Goal: Task Accomplishment & Management: Complete application form

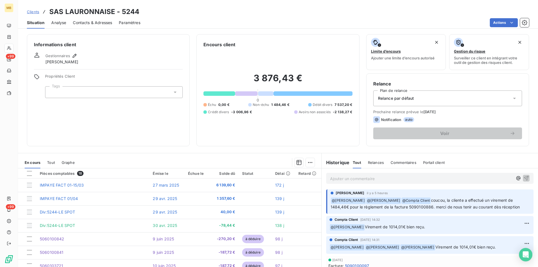
click at [34, 11] on span "Clients" at bounding box center [33, 12] width 12 height 4
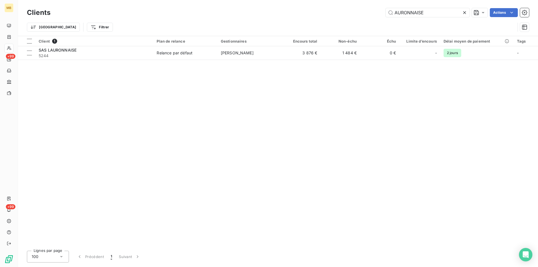
click at [464, 14] on icon at bounding box center [465, 13] width 6 height 6
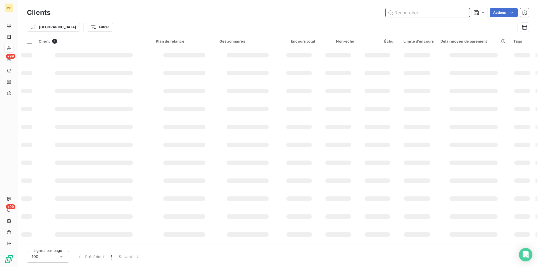
click at [441, 13] on input "text" at bounding box center [427, 12] width 84 height 9
type input "8058"
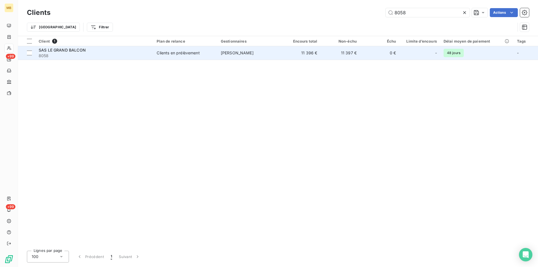
click at [397, 52] on td "0 €" at bounding box center [379, 52] width 39 height 13
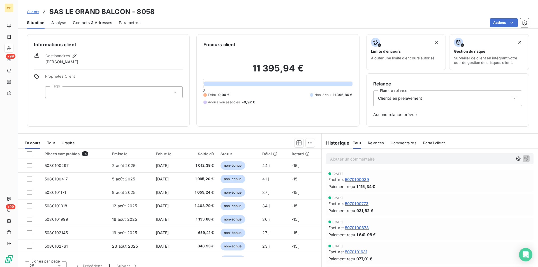
click at [33, 11] on span "Clients" at bounding box center [33, 12] width 12 height 4
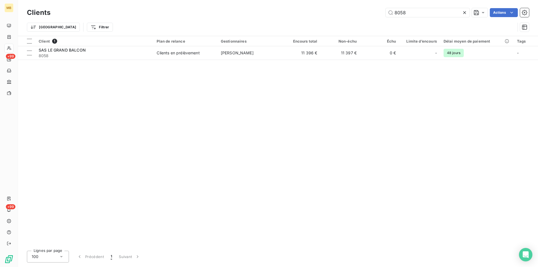
click at [464, 14] on icon at bounding box center [465, 13] width 6 height 6
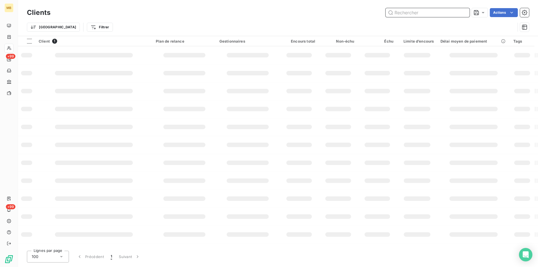
click at [449, 12] on input "text" at bounding box center [427, 12] width 84 height 9
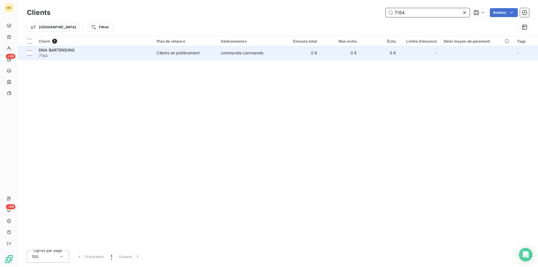
type input "7184"
click at [308, 55] on td "0 €" at bounding box center [300, 52] width 39 height 13
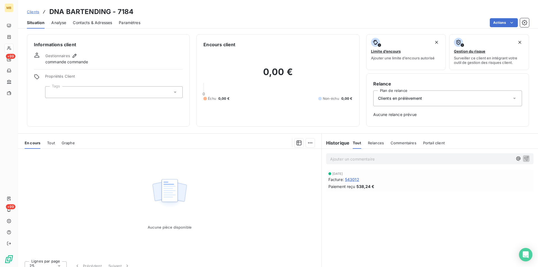
click at [99, 20] on div "Contacts & Adresses" at bounding box center [92, 23] width 39 height 12
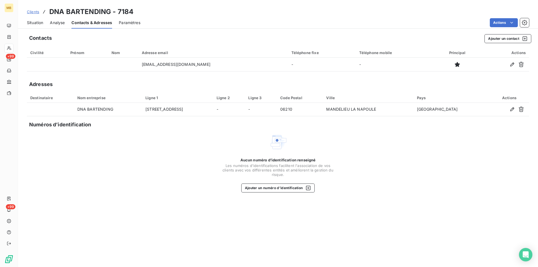
click at [35, 25] on span "Situation" at bounding box center [35, 23] width 16 height 6
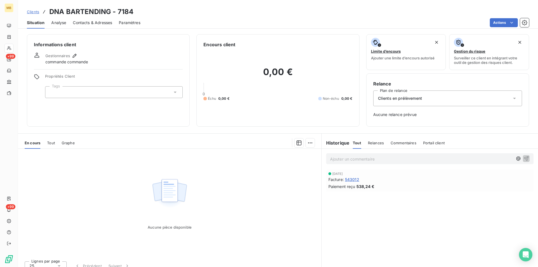
click at [336, 159] on p "Ajouter un commentaire ﻿" at bounding box center [421, 158] width 183 height 7
click at [516, 157] on icon "button" at bounding box center [518, 159] width 6 height 6
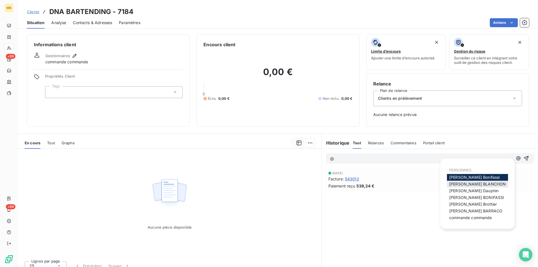
click at [463, 184] on span "[PERSON_NAME]" at bounding box center [477, 183] width 57 height 5
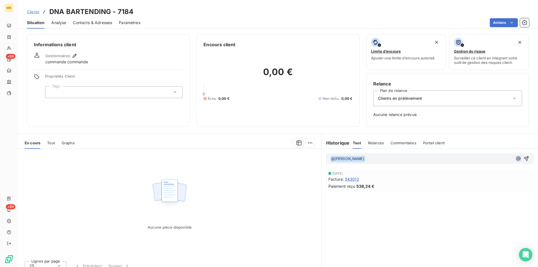
click at [515, 159] on icon "button" at bounding box center [518, 159] width 6 height 6
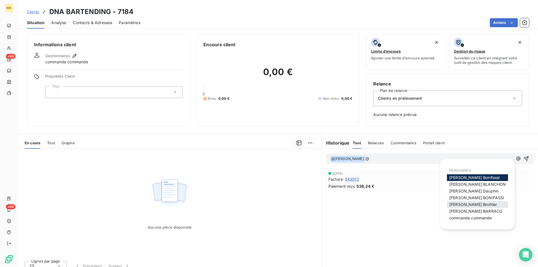
click at [482, 205] on div "[PERSON_NAME]" at bounding box center [477, 204] width 61 height 7
click at [484, 205] on div "[PERSON_NAME]" at bounding box center [477, 204] width 61 height 7
click at [469, 204] on span "[PERSON_NAME]" at bounding box center [473, 204] width 48 height 5
drag, startPoint x: 515, startPoint y: 159, endPoint x: 502, endPoint y: 173, distance: 19.3
click at [515, 159] on icon "button" at bounding box center [518, 159] width 6 height 6
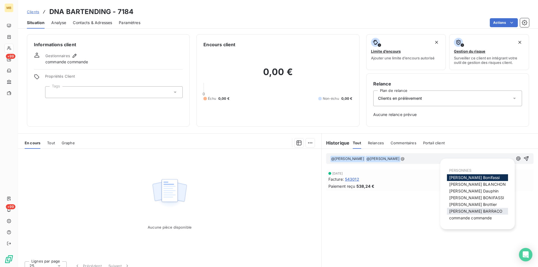
click at [467, 210] on span "[PERSON_NAME]" at bounding box center [475, 211] width 53 height 5
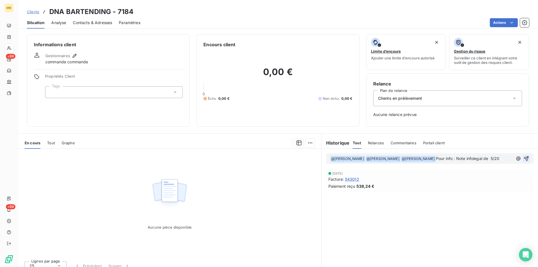
click at [523, 158] on icon "button" at bounding box center [526, 159] width 6 height 6
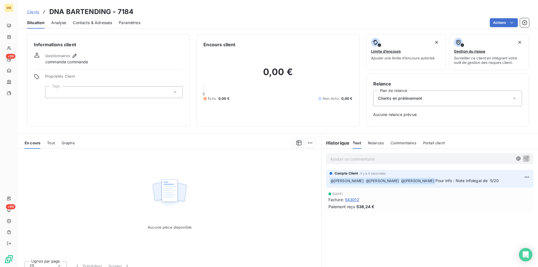
click at [32, 12] on span "Clients" at bounding box center [33, 12] width 12 height 4
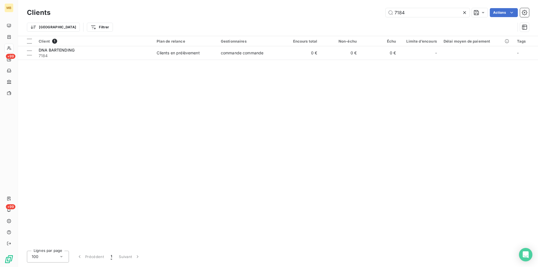
click at [464, 12] on icon at bounding box center [464, 12] width 3 height 3
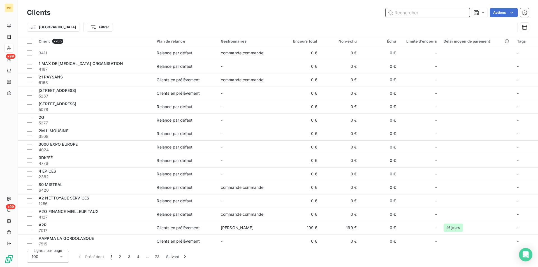
click at [462, 13] on input "text" at bounding box center [427, 12] width 84 height 9
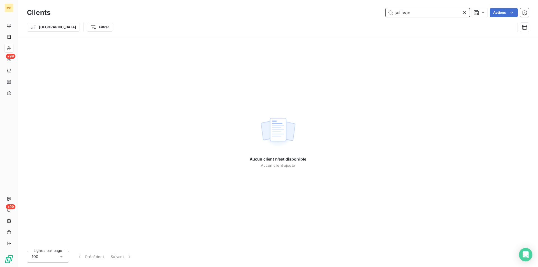
drag, startPoint x: 422, startPoint y: 12, endPoint x: 362, endPoint y: 13, distance: 60.2
click at [362, 13] on div "sullivan Actions" at bounding box center [293, 12] width 472 height 9
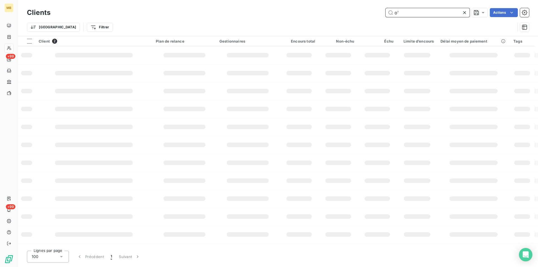
type input "o"
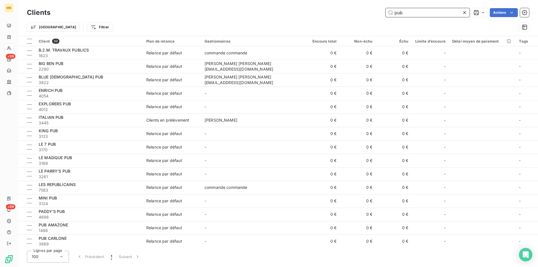
drag, startPoint x: 405, startPoint y: 11, endPoint x: 375, endPoint y: 13, distance: 30.0
click at [374, 12] on div "pub Actions" at bounding box center [293, 12] width 472 height 9
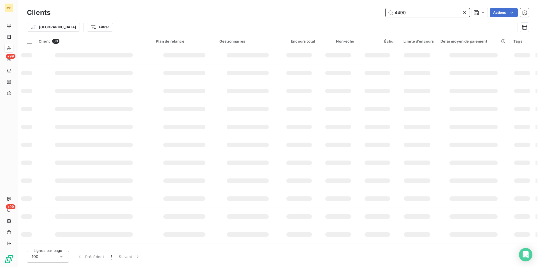
type input "4490"
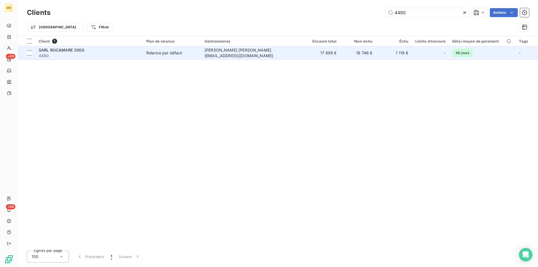
click at [304, 52] on td "17 685 €" at bounding box center [322, 52] width 36 height 13
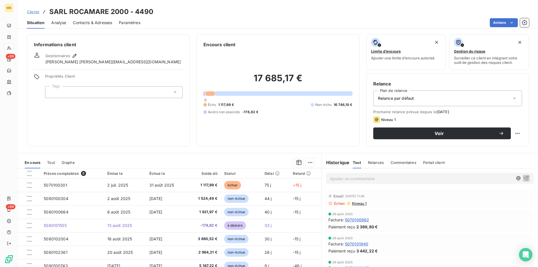
click at [82, 22] on span "Contacts & Adresses" at bounding box center [92, 23] width 39 height 6
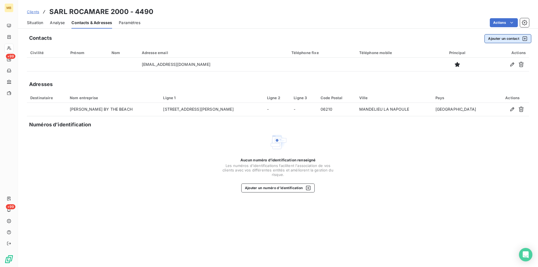
click at [499, 38] on button "Ajouter un contact" at bounding box center [507, 38] width 47 height 9
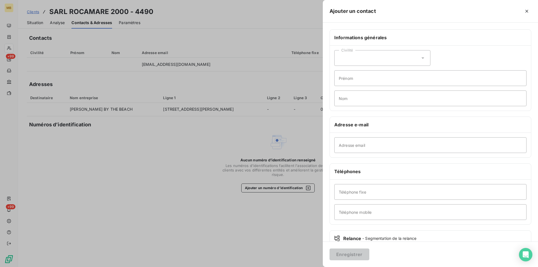
click at [361, 57] on div "Civilité" at bounding box center [382, 58] width 96 height 16
click at [360, 82] on span "Monsieur" at bounding box center [353, 82] width 17 height 5
click at [351, 145] on input "Adresse email" at bounding box center [430, 145] width 192 height 16
paste input "[PERSON_NAME][EMAIL_ADDRESS][DOMAIN_NAME]"
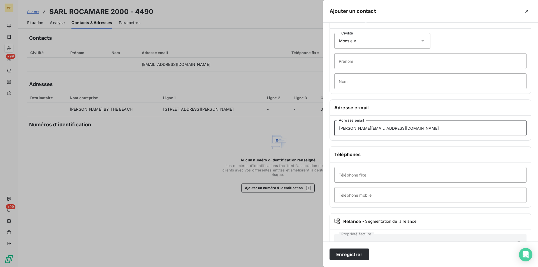
scroll to position [37, 0]
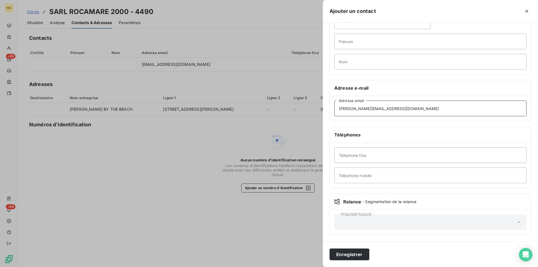
type input "[PERSON_NAME][EMAIL_ADDRESS][DOMAIN_NAME]"
click at [362, 223] on div "Propriété facture" at bounding box center [430, 222] width 192 height 16
click at [516, 223] on icon at bounding box center [519, 222] width 6 height 6
click at [354, 257] on button "Enregistrer" at bounding box center [349, 254] width 40 height 12
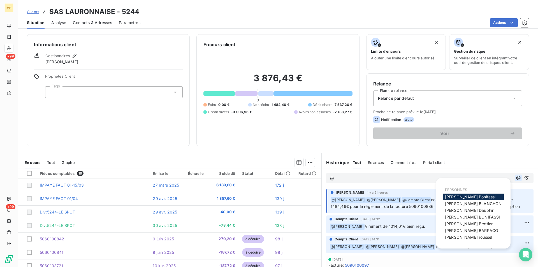
click at [515, 179] on icon "button" at bounding box center [518, 178] width 6 height 6
click at [462, 225] on span "[PERSON_NAME]" at bounding box center [469, 223] width 48 height 5
click at [516, 180] on icon "button" at bounding box center [518, 178] width 4 height 4
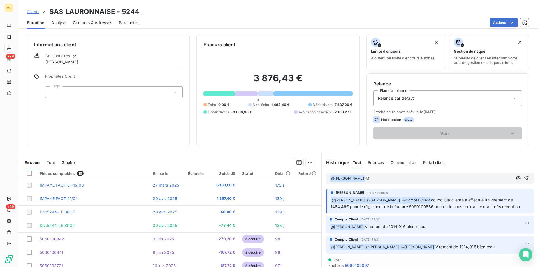
click at [366, 176] on p "﻿ @ Mélissa Brottier ﻿ @" at bounding box center [421, 178] width 183 height 7
click at [515, 178] on icon "button" at bounding box center [518, 178] width 6 height 6
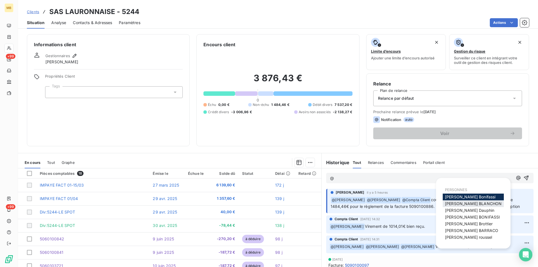
click at [471, 205] on span "[PERSON_NAME]" at bounding box center [473, 203] width 57 height 5
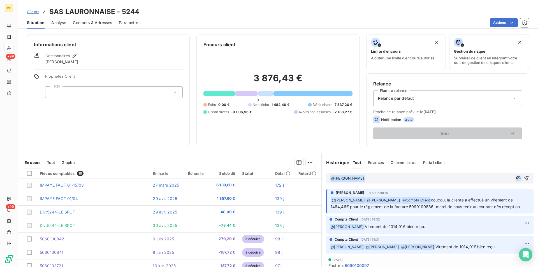
click at [516, 179] on icon "button" at bounding box center [518, 178] width 4 height 4
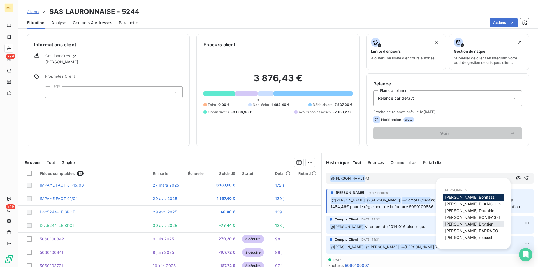
click at [467, 224] on span "[PERSON_NAME]" at bounding box center [469, 224] width 48 height 5
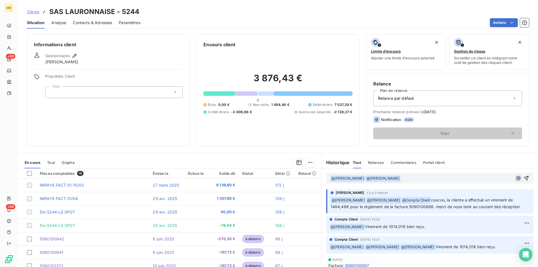
click at [516, 178] on icon "button" at bounding box center [518, 178] width 4 height 4
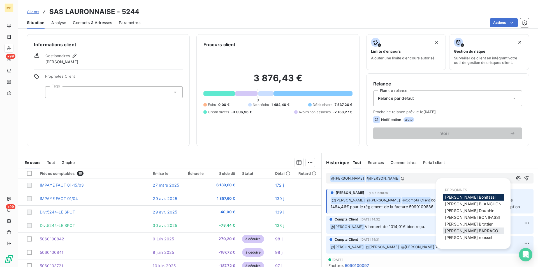
click at [469, 231] on span "[PERSON_NAME]" at bounding box center [471, 230] width 53 height 5
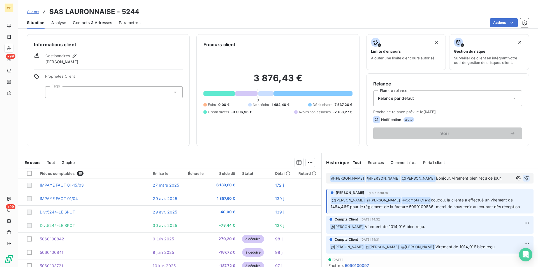
click at [523, 177] on icon "button" at bounding box center [526, 178] width 6 height 6
